Goal: Task Accomplishment & Management: Use online tool/utility

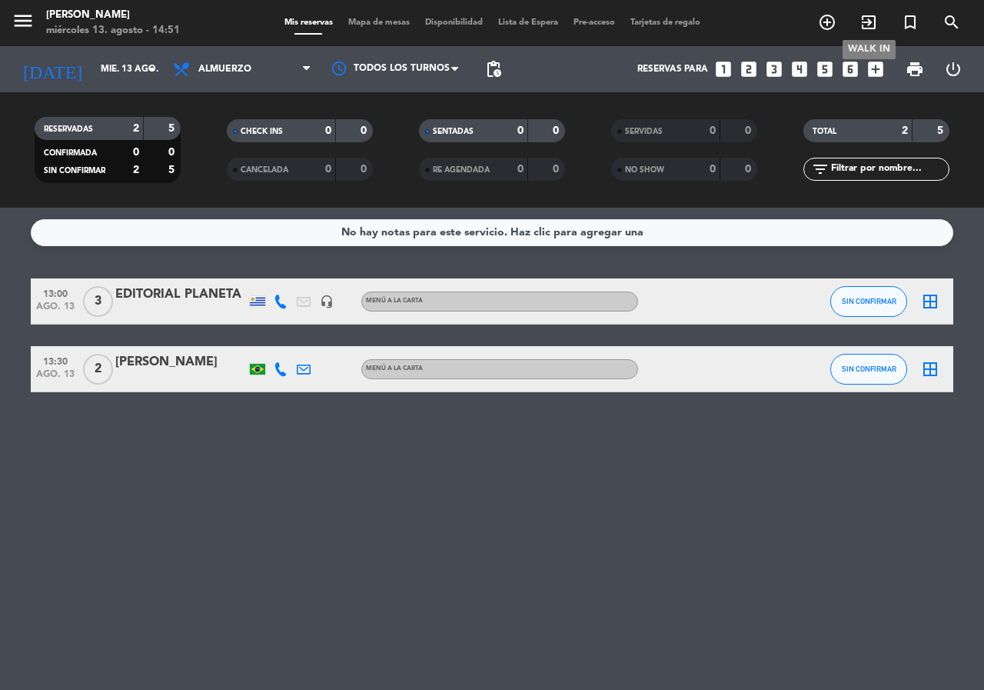
click at [867, 22] on icon "exit_to_app" at bounding box center [869, 22] width 18 height 18
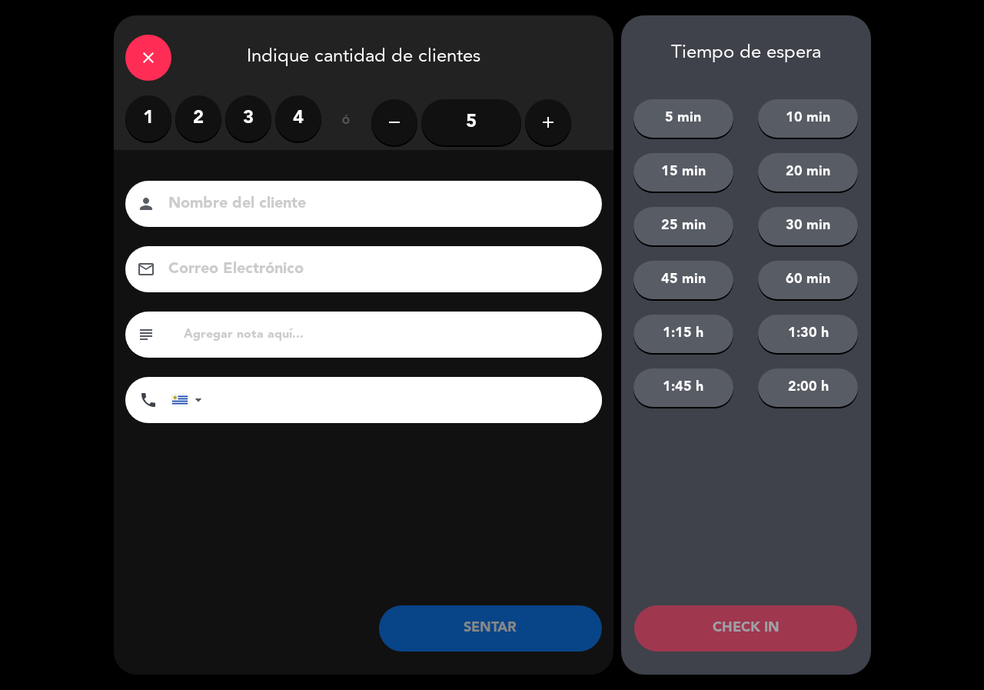
click at [201, 110] on label "2" at bounding box center [198, 118] width 46 height 46
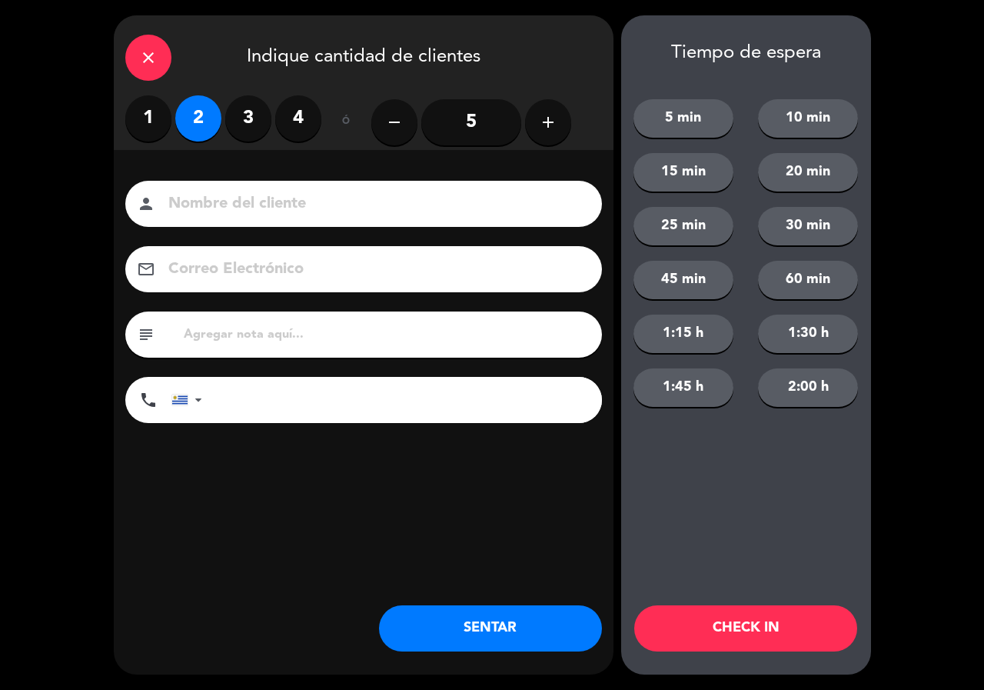
click at [510, 631] on button "SENTAR" at bounding box center [490, 628] width 223 height 46
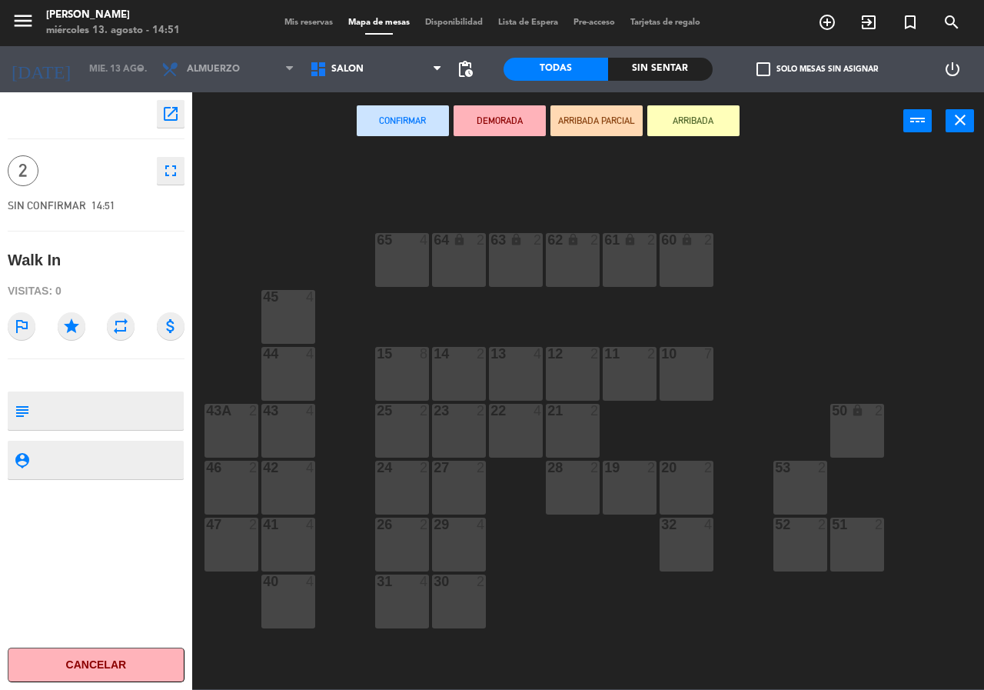
click at [408, 365] on div "15 8" at bounding box center [402, 374] width 54 height 54
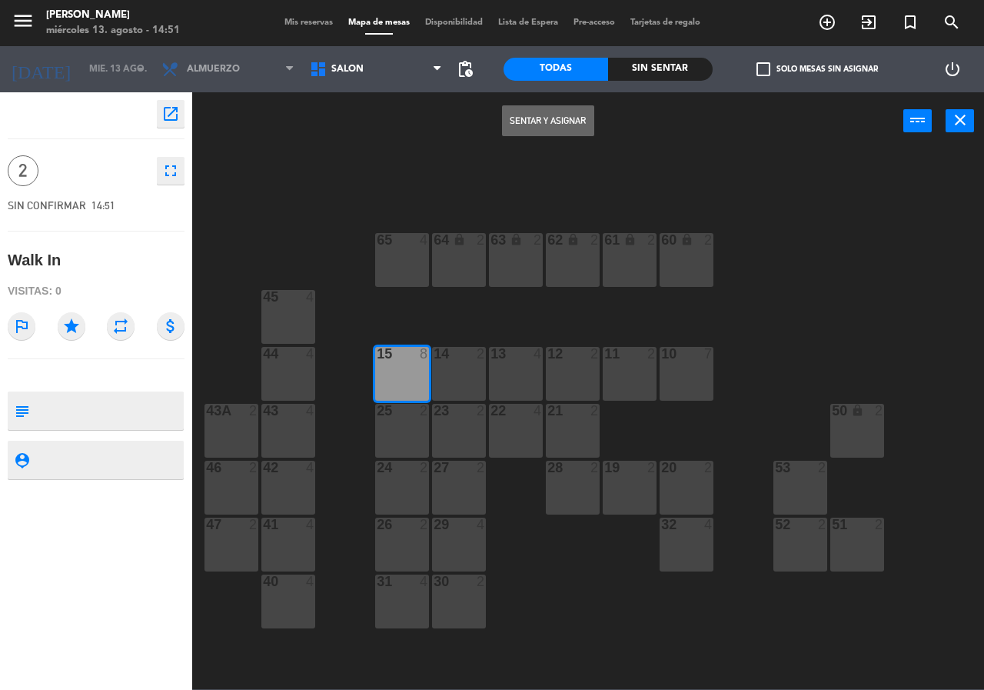
click at [533, 117] on button "Sentar y Asignar" at bounding box center [548, 120] width 92 height 31
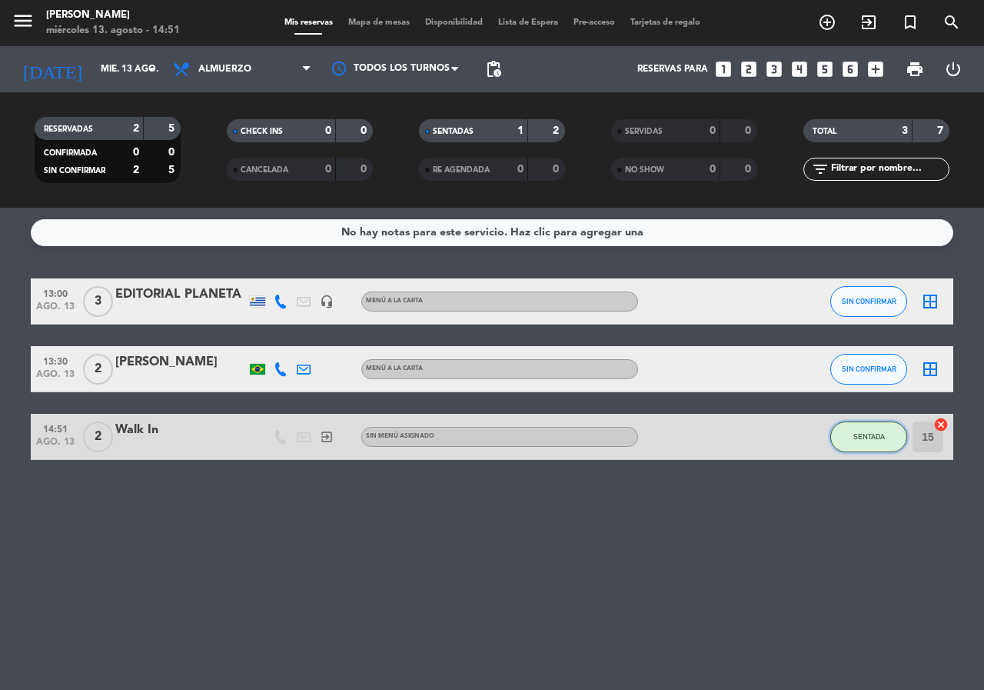
click at [868, 440] on span "SENTADA" at bounding box center [869, 436] width 32 height 8
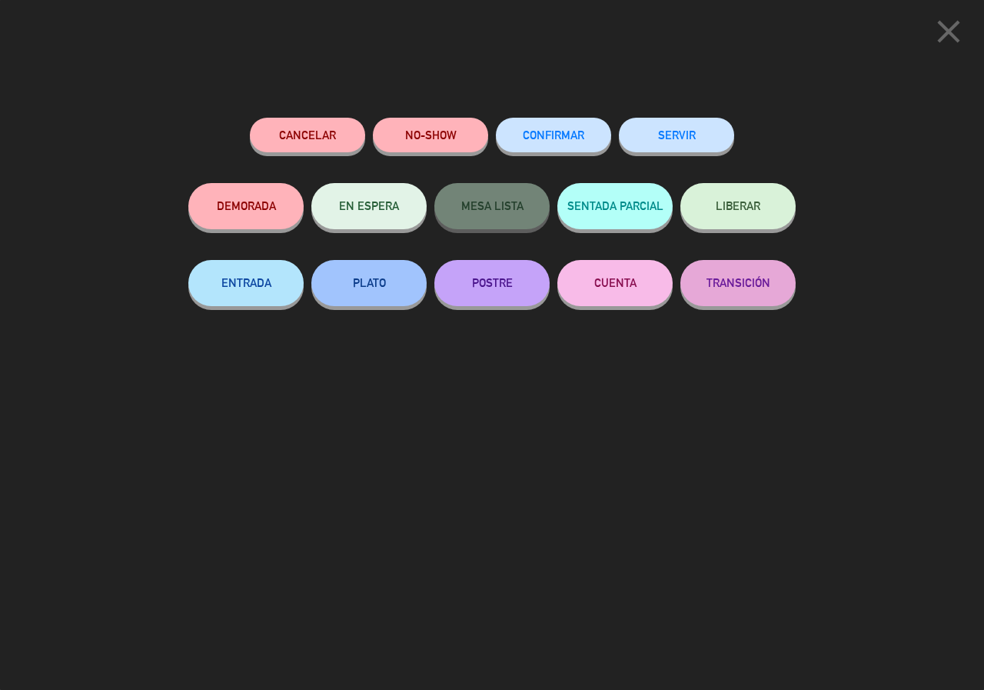
click at [682, 132] on button "SERVIR" at bounding box center [676, 135] width 115 height 35
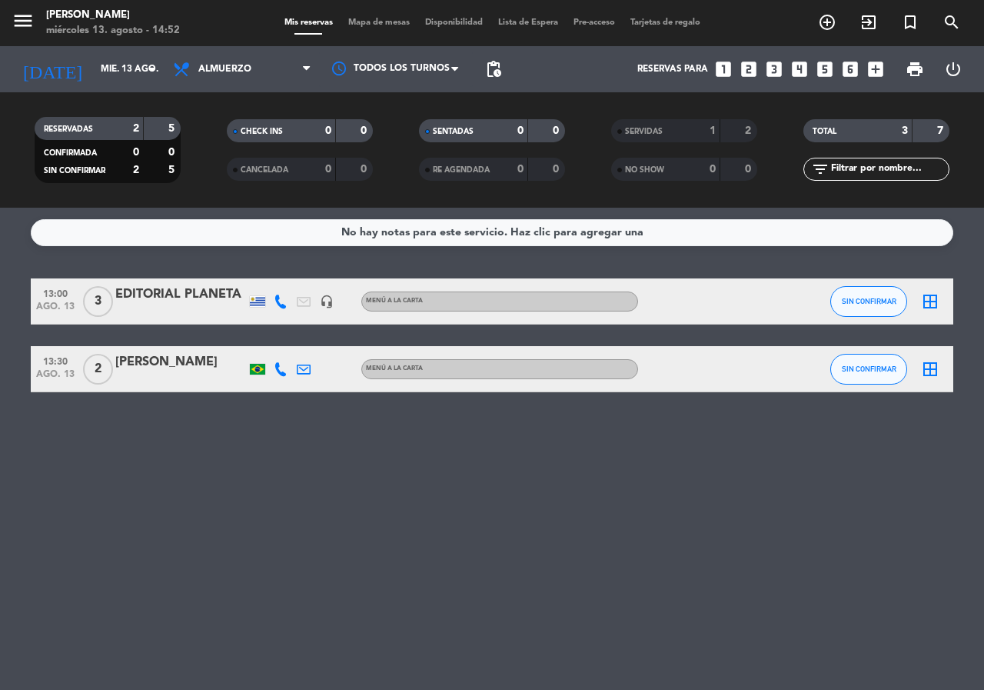
click at [748, 71] on icon "looks_two" at bounding box center [749, 69] width 20 height 20
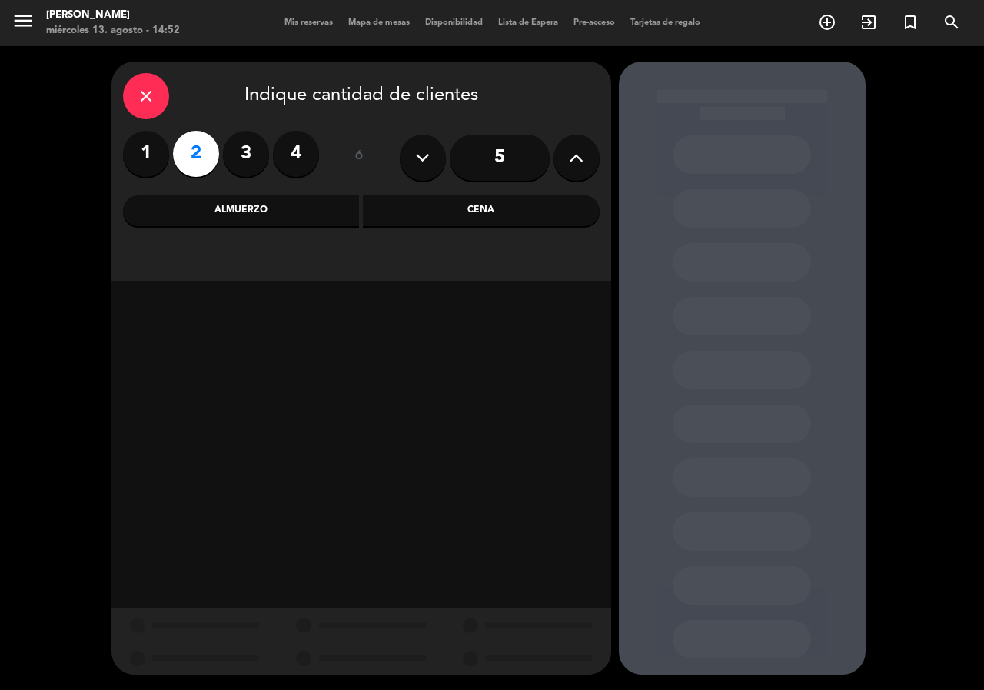
click at [281, 211] on div "Almuerzo" at bounding box center [241, 210] width 237 height 31
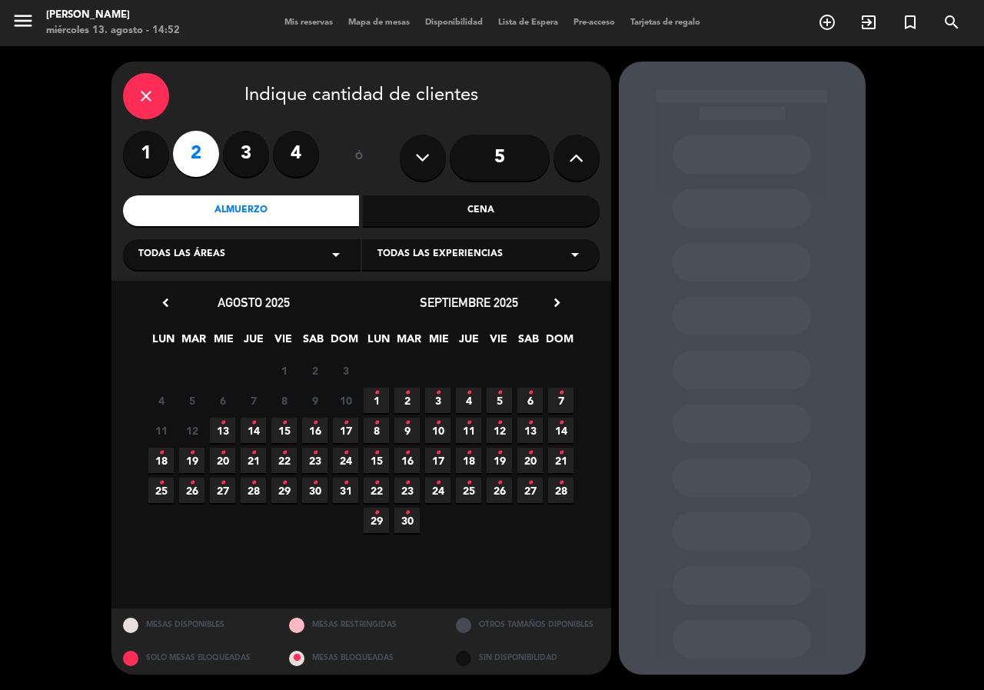
click at [145, 91] on icon "close" at bounding box center [146, 96] width 18 height 18
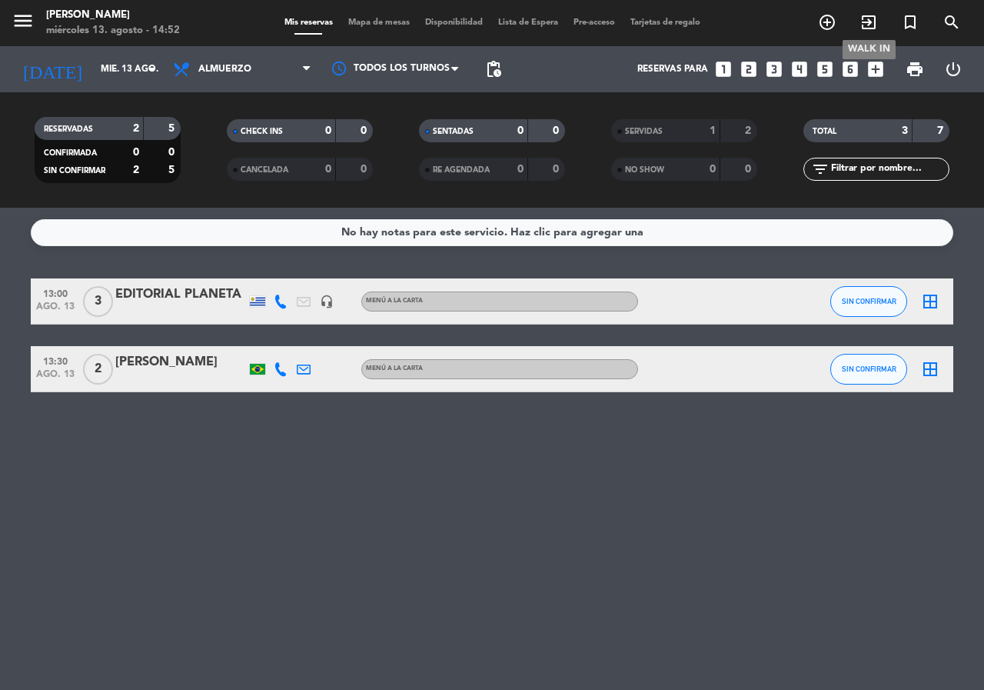
click at [870, 22] on icon "exit_to_app" at bounding box center [869, 22] width 18 height 18
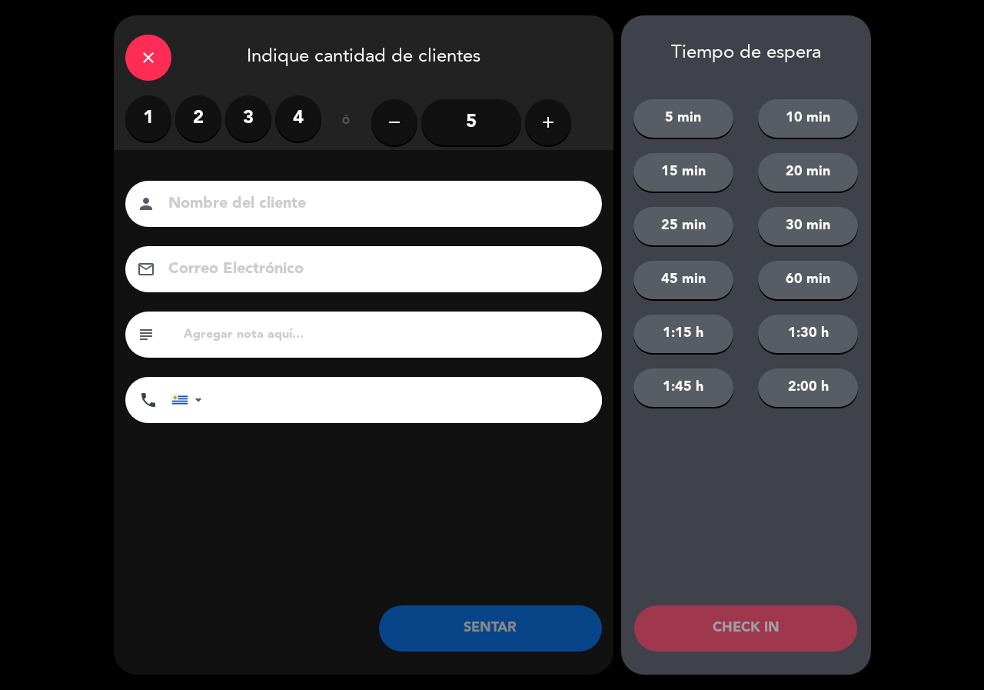
click at [206, 109] on label "2" at bounding box center [198, 118] width 46 height 46
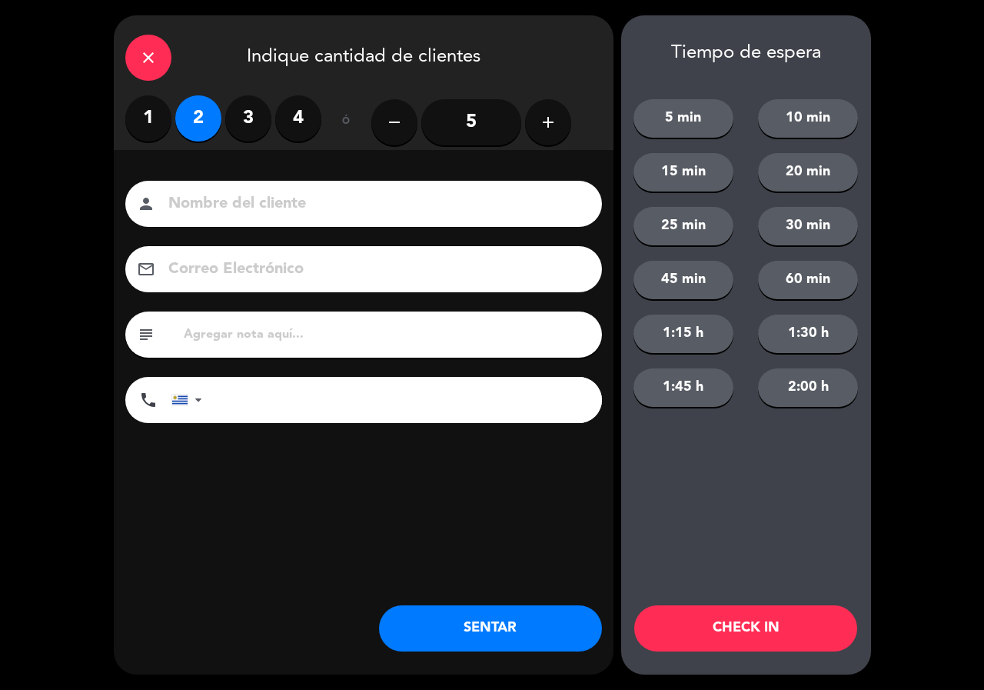
click at [499, 622] on button "SENTAR" at bounding box center [490, 628] width 223 height 46
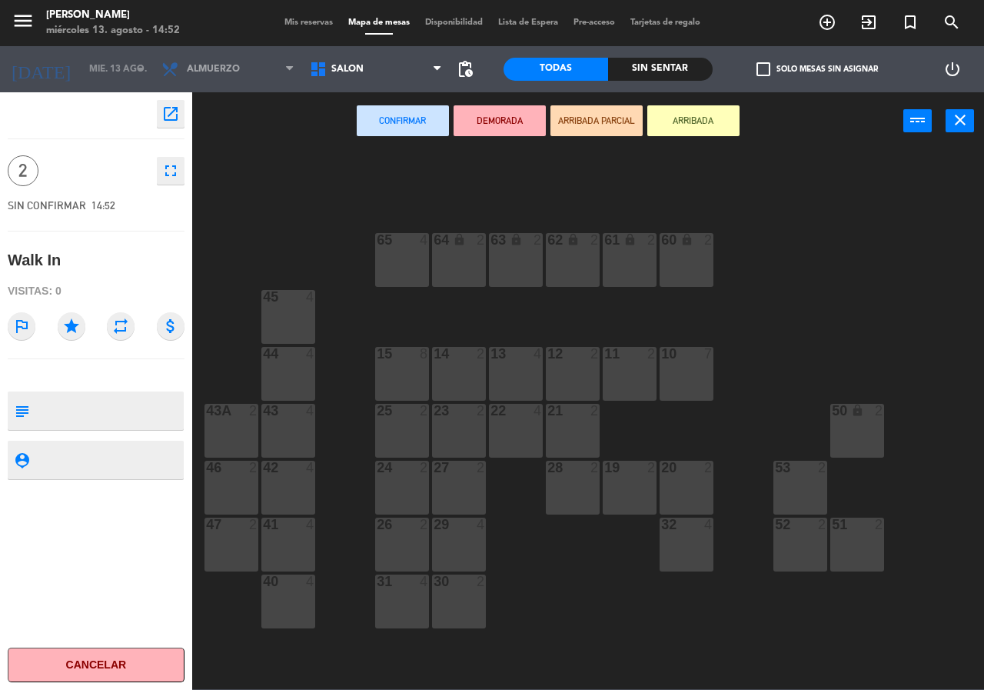
click at [413, 260] on div "65 4" at bounding box center [402, 260] width 54 height 54
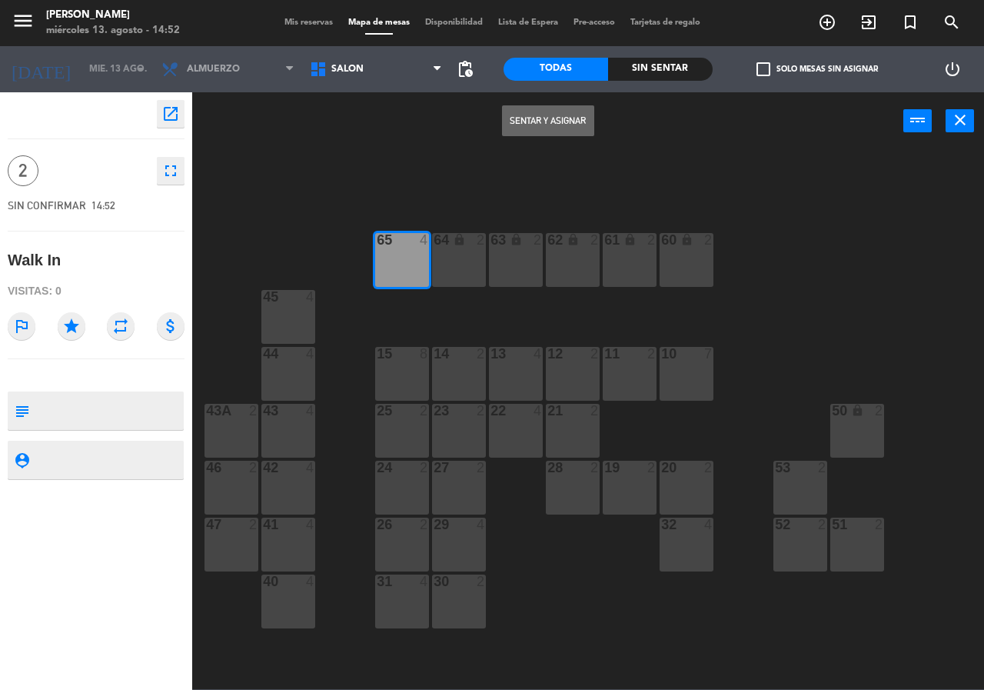
click at [574, 125] on button "Sentar y Asignar" at bounding box center [548, 120] width 92 height 31
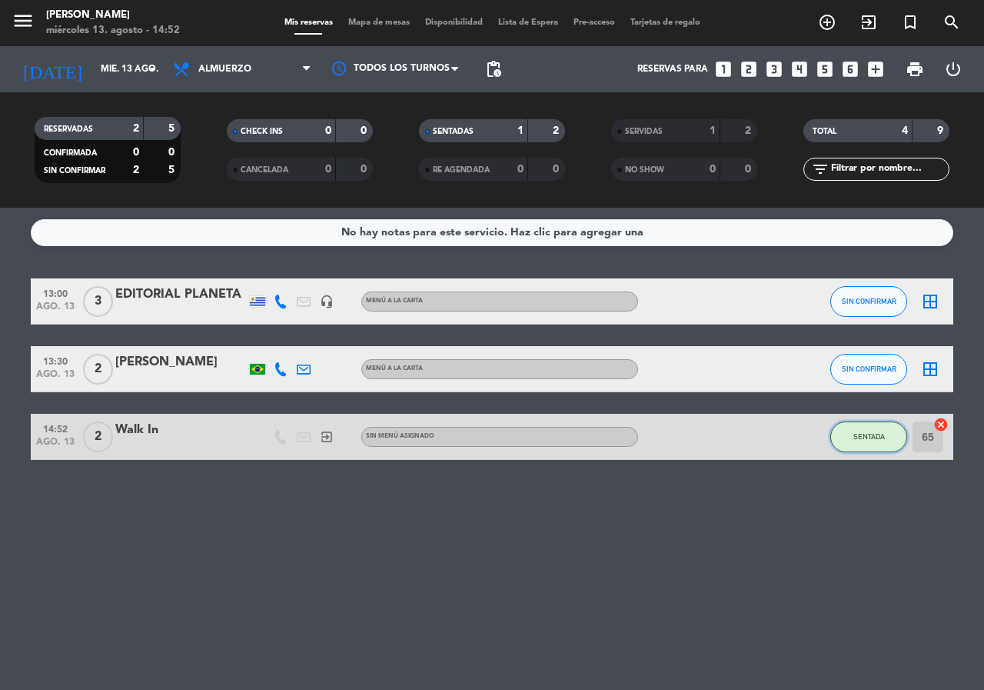
click at [888, 439] on button "SENTADA" at bounding box center [868, 436] width 77 height 31
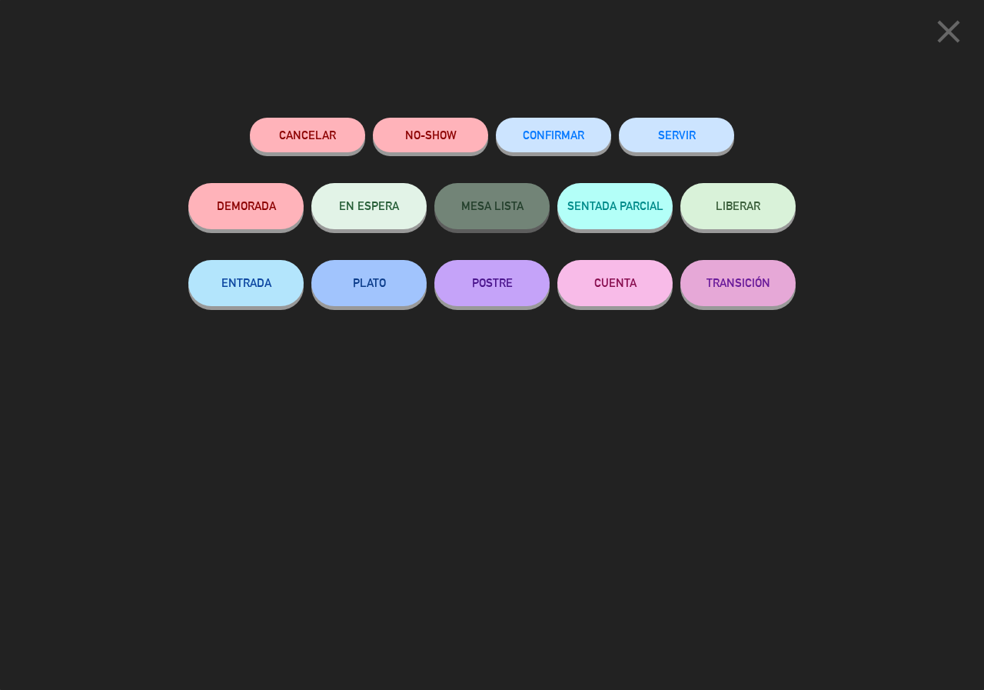
click at [671, 131] on button "SERVIR" at bounding box center [676, 135] width 115 height 35
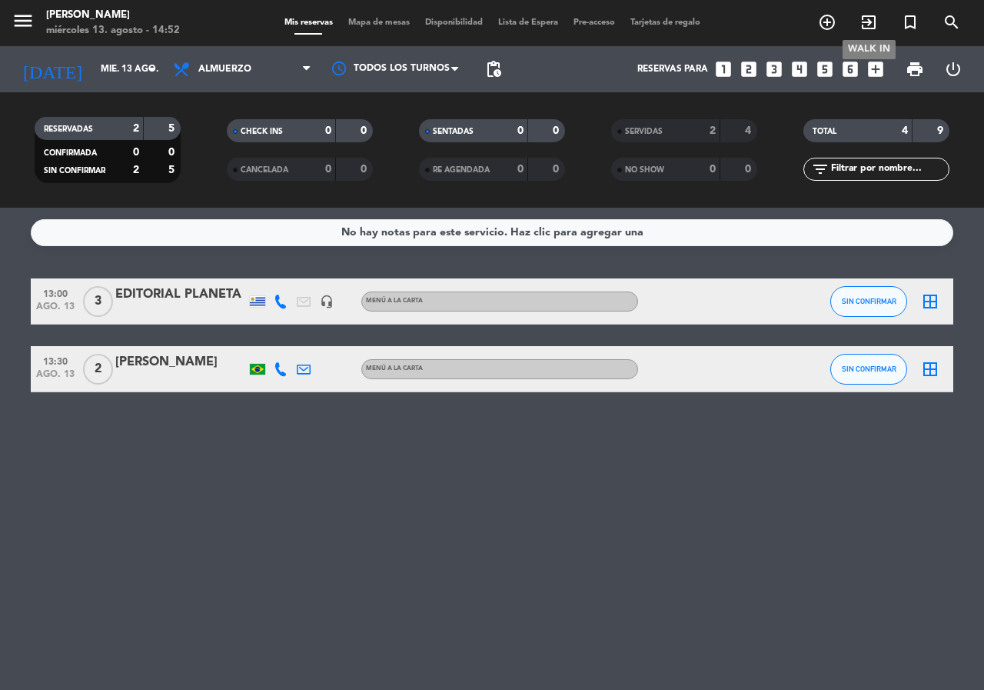
click at [869, 17] on icon "exit_to_app" at bounding box center [869, 22] width 18 height 18
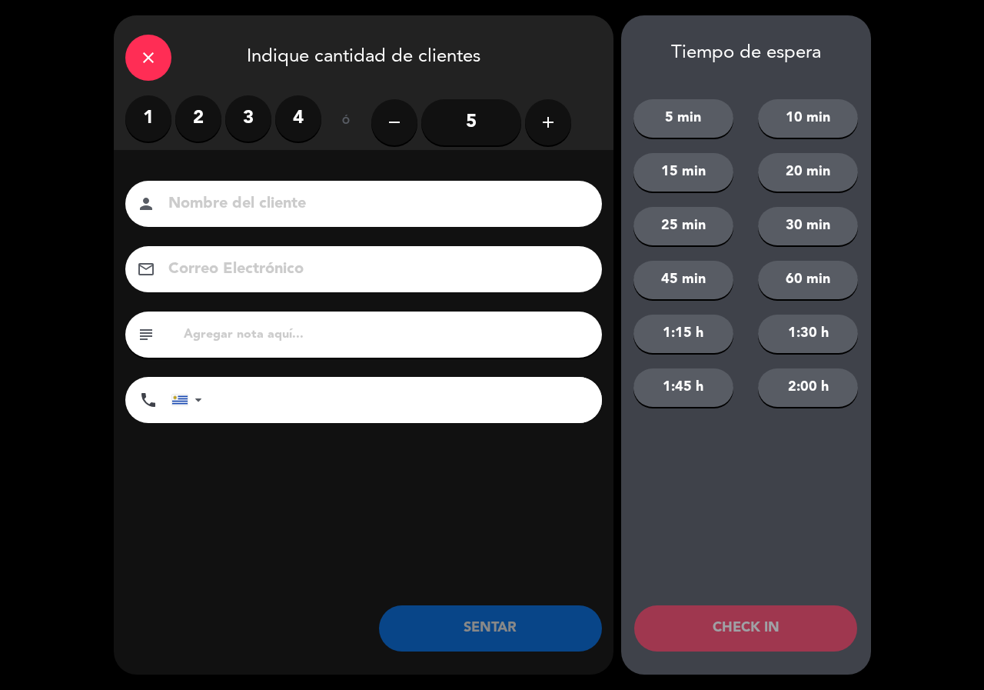
click at [195, 123] on label "2" at bounding box center [198, 118] width 46 height 46
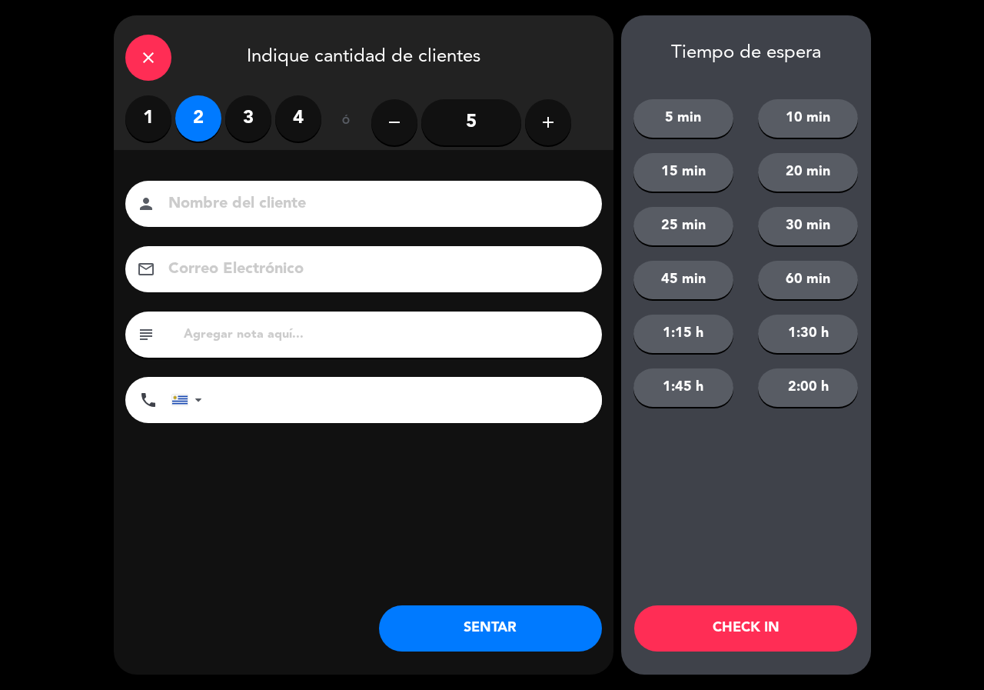
click at [448, 617] on button "SENTAR" at bounding box center [490, 628] width 223 height 46
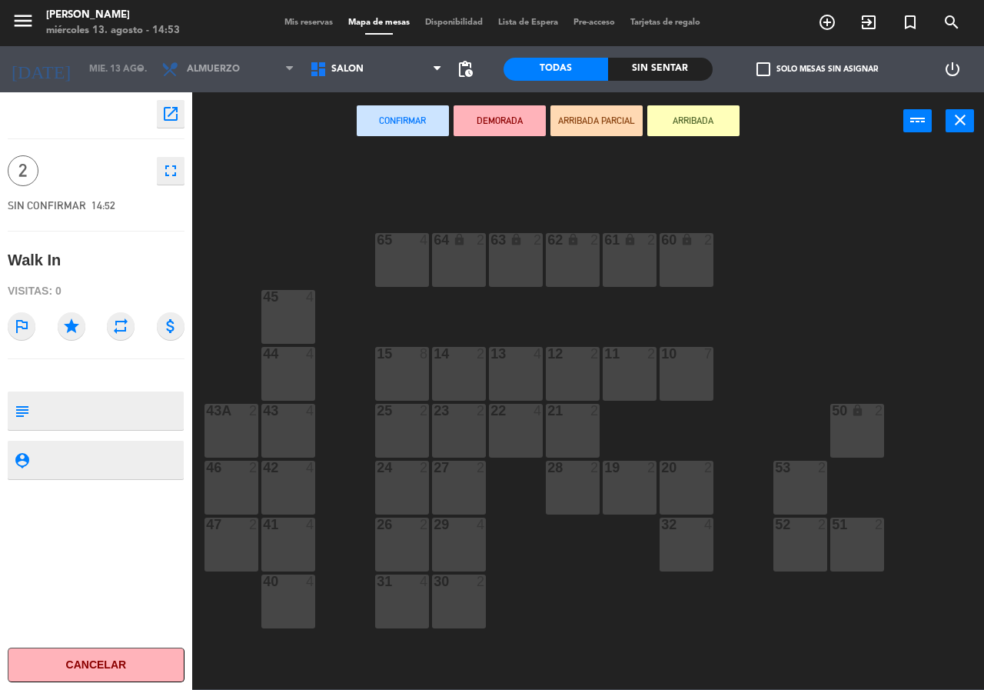
click at [412, 258] on div "65 4" at bounding box center [402, 260] width 54 height 54
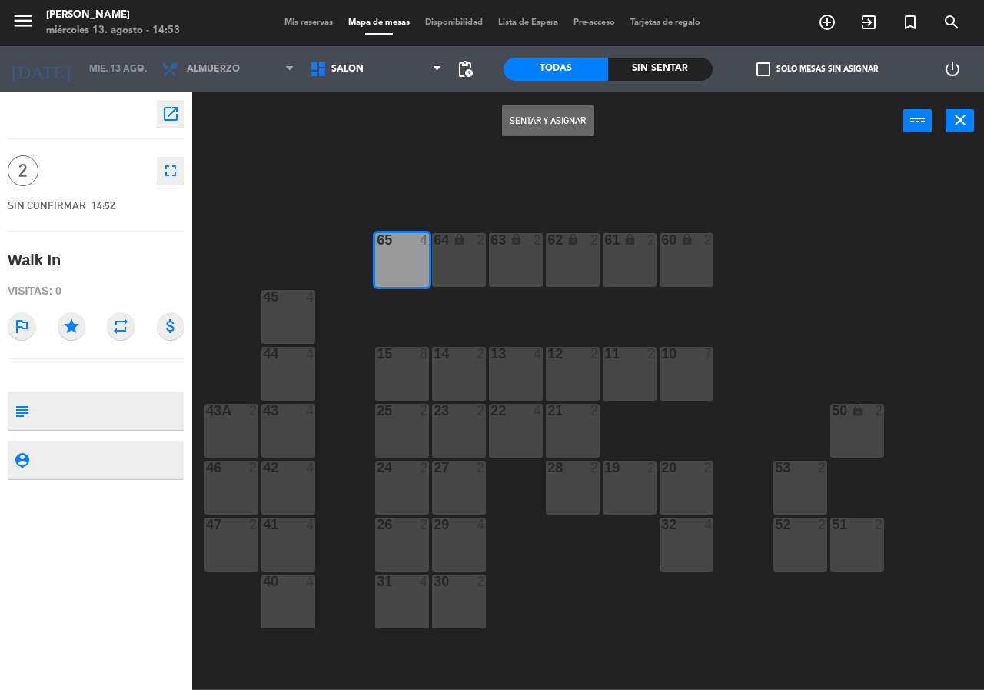
click at [540, 113] on button "Sentar y Asignar" at bounding box center [548, 120] width 92 height 31
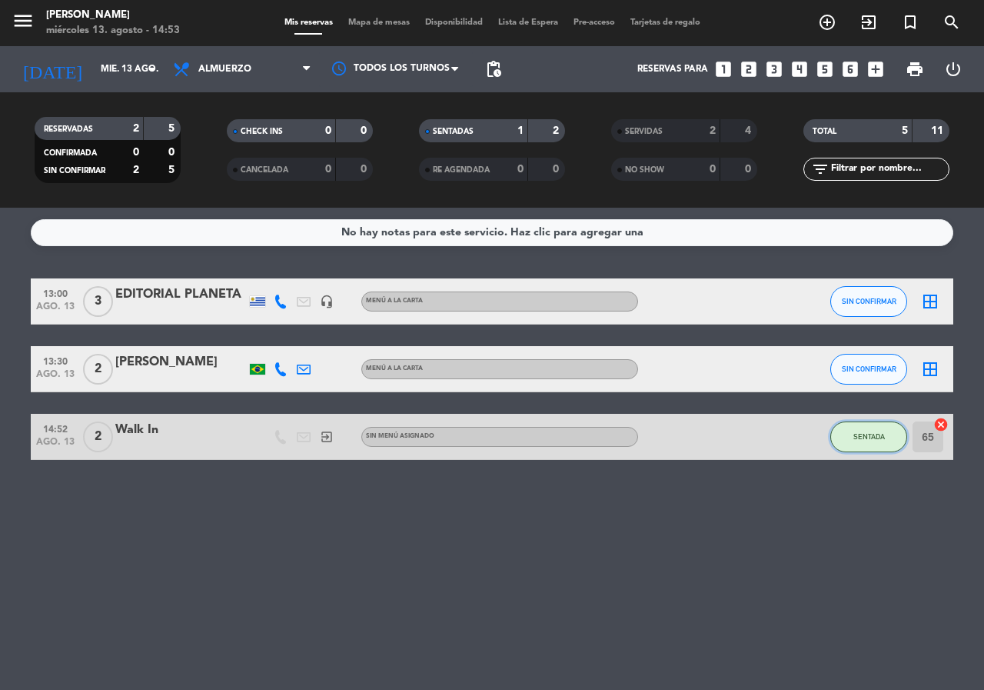
click at [873, 435] on span "SENTADA" at bounding box center [869, 436] width 32 height 8
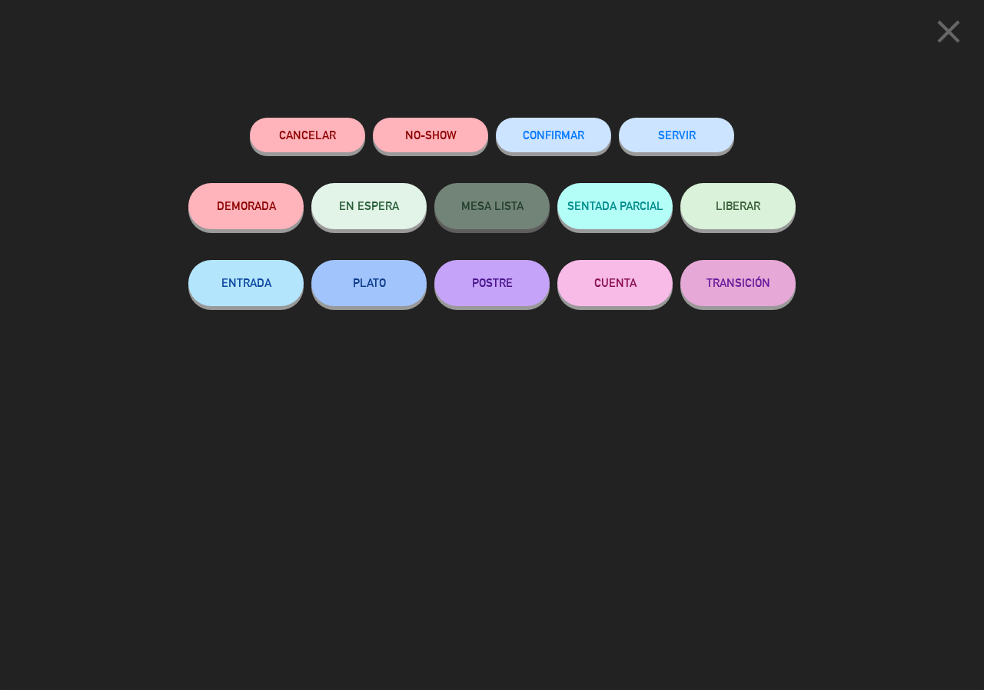
click at [684, 142] on button "SERVIR" at bounding box center [676, 135] width 115 height 35
